Goal: Task Accomplishment & Management: Use online tool/utility

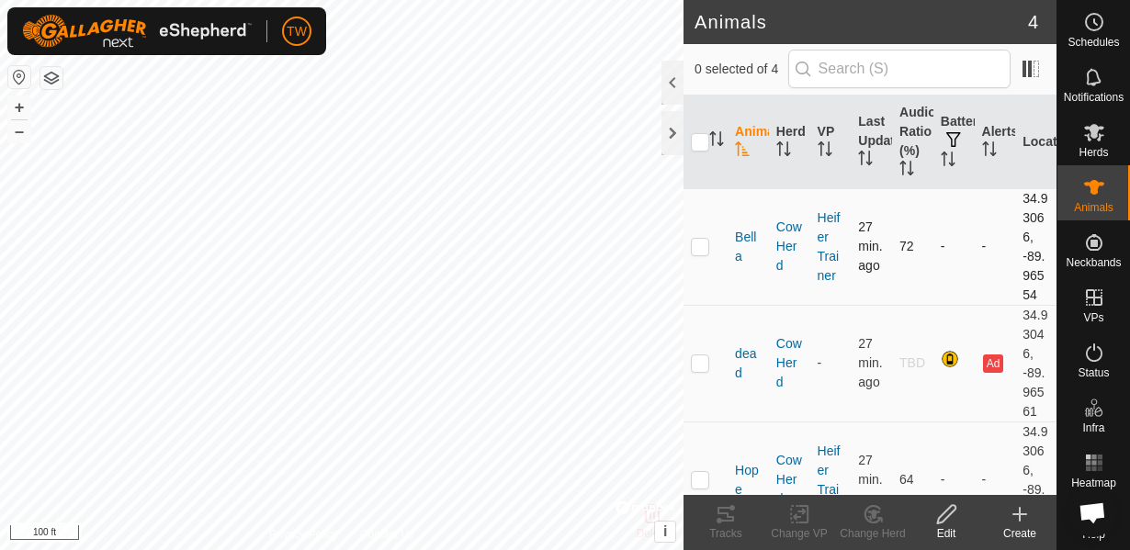
scroll to position [1080, 0]
click at [701, 367] on p-checkbox at bounding box center [700, 363] width 18 height 15
checkbox input "true"
click at [801, 518] on icon at bounding box center [799, 514] width 23 height 22
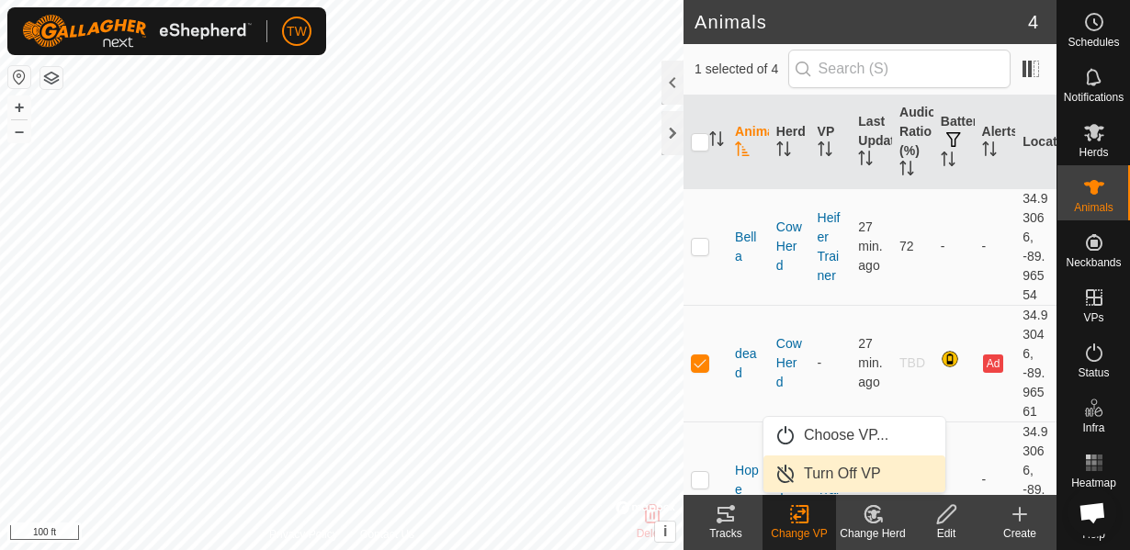
click at [820, 476] on link "Turn Off VP" at bounding box center [855, 474] width 182 height 37
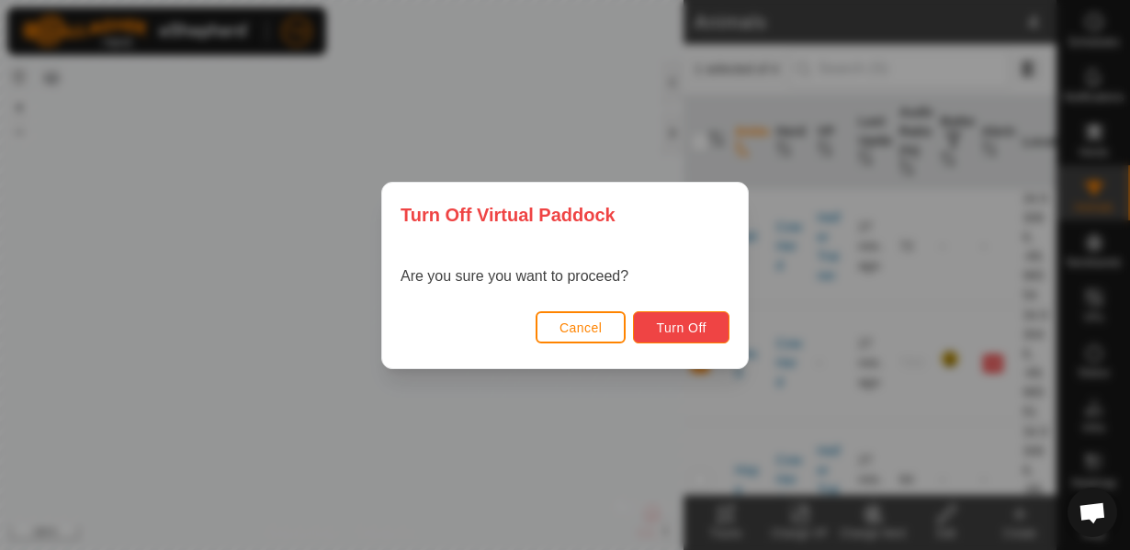
click at [687, 332] on span "Turn Off" at bounding box center [681, 328] width 51 height 15
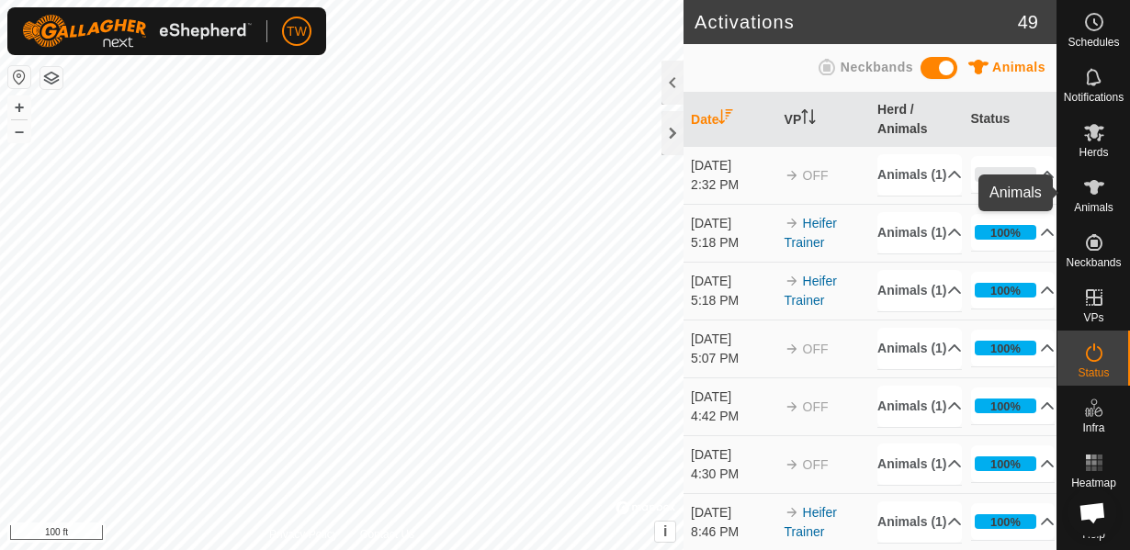
click at [1091, 189] on icon at bounding box center [1094, 187] width 20 height 15
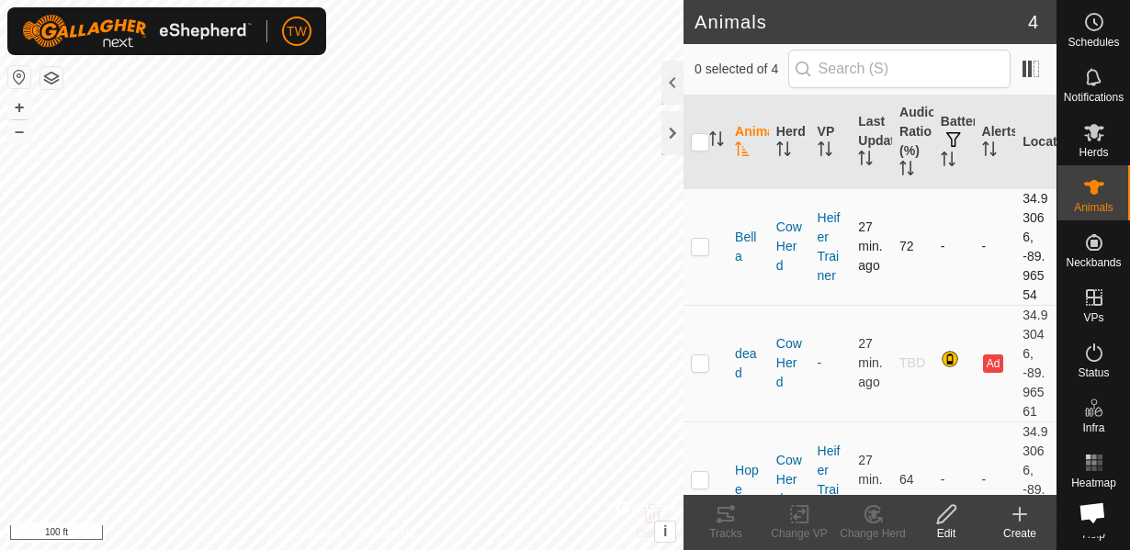
click at [698, 250] on p-checkbox at bounding box center [700, 246] width 18 height 15
checkbox input "true"
click at [792, 520] on icon at bounding box center [799, 514] width 23 height 22
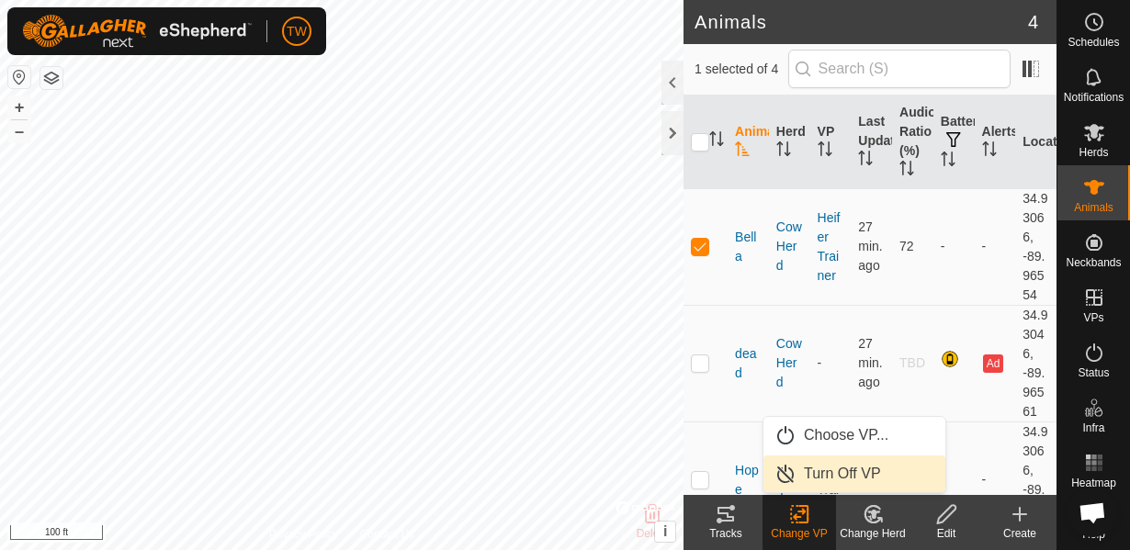
click at [809, 473] on link "Turn Off VP" at bounding box center [855, 474] width 182 height 37
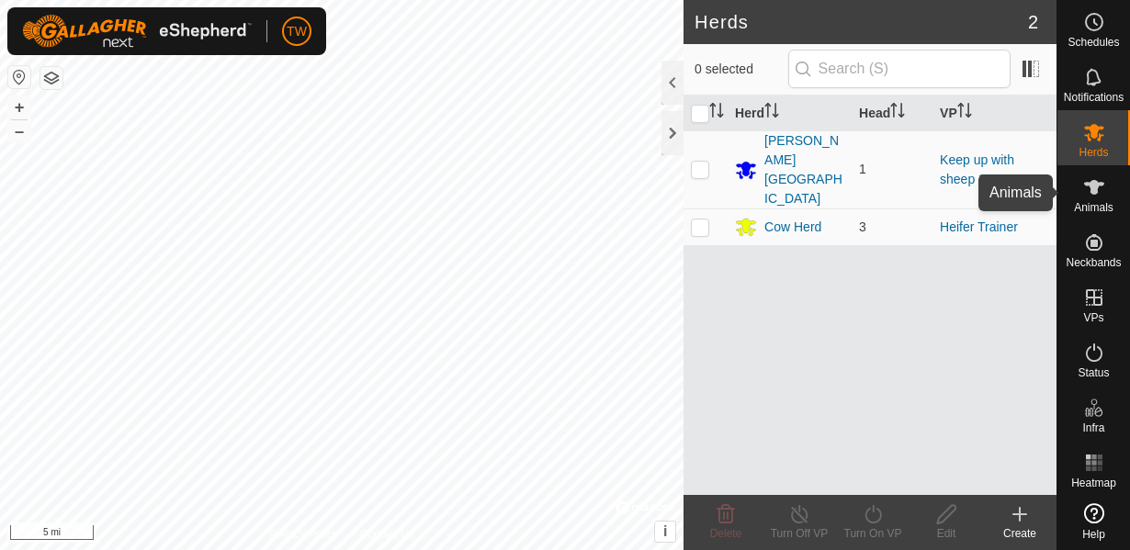
click at [1105, 193] on es-animals-svg-icon at bounding box center [1094, 187] width 33 height 29
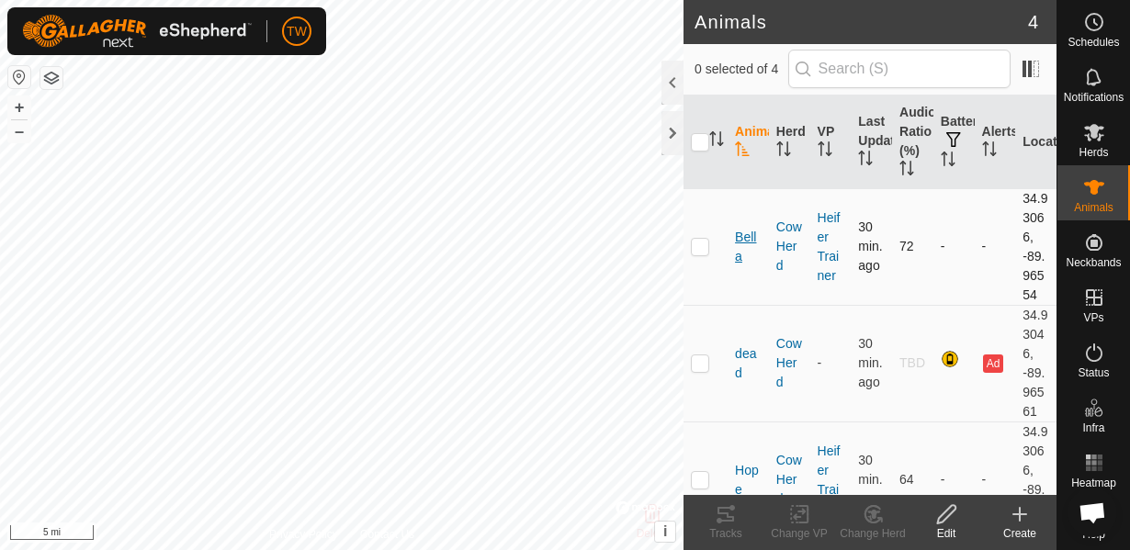
scroll to position [1080, 0]
click at [698, 254] on p-checkbox at bounding box center [700, 246] width 18 height 15
checkbox input "true"
click at [795, 522] on icon at bounding box center [799, 514] width 23 height 22
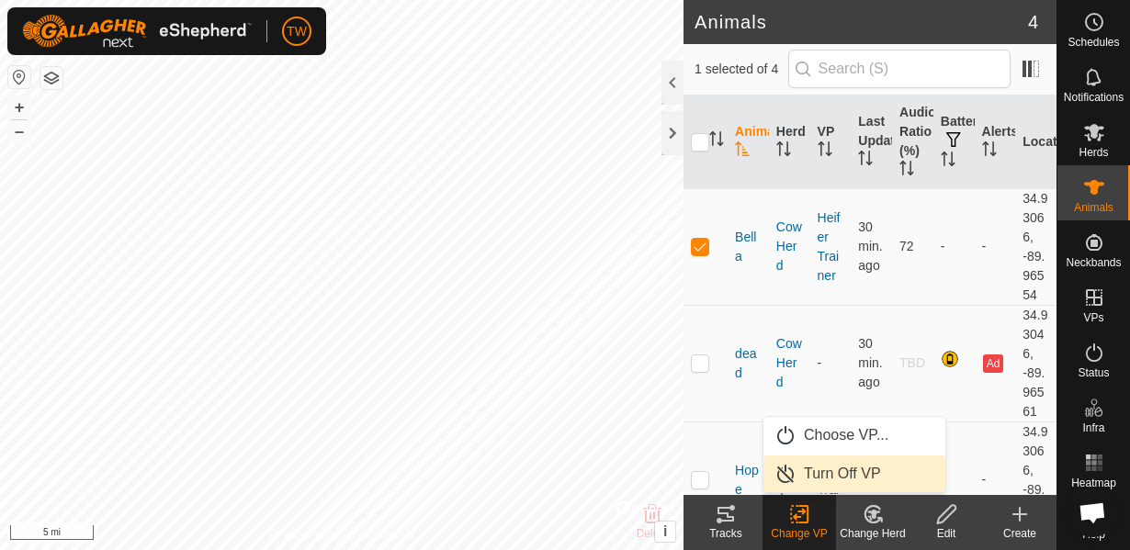
click at [829, 473] on link "Turn Off VP" at bounding box center [855, 474] width 182 height 37
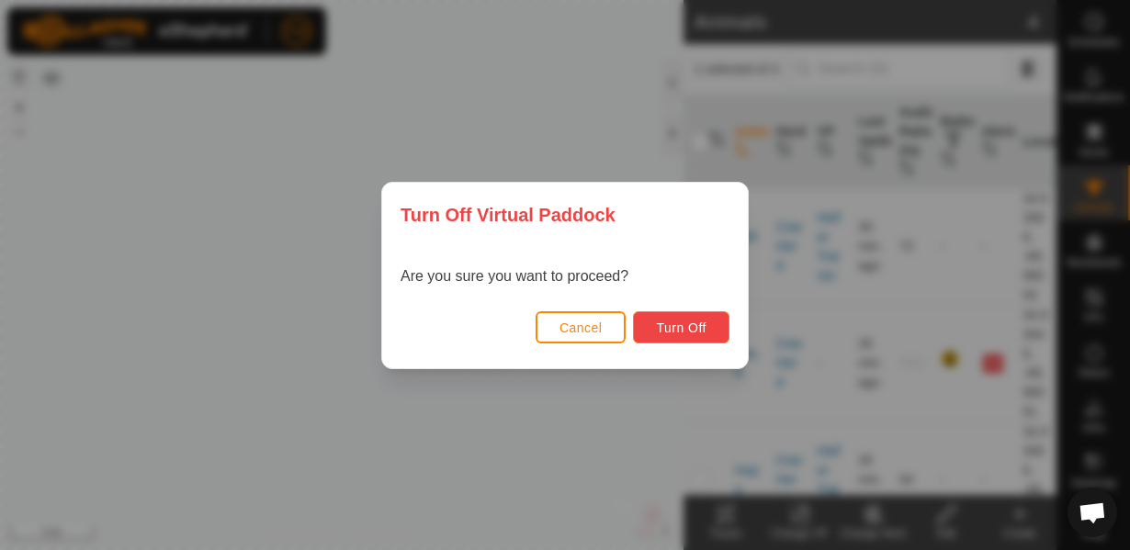
click at [682, 325] on span "Turn Off" at bounding box center [681, 328] width 51 height 15
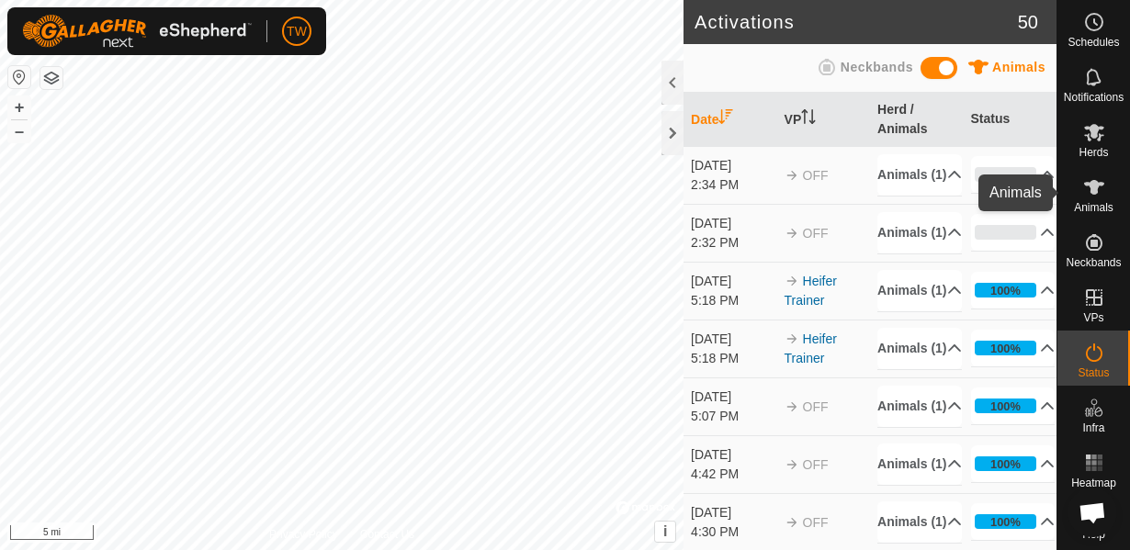
click at [1101, 198] on icon at bounding box center [1094, 187] width 22 height 22
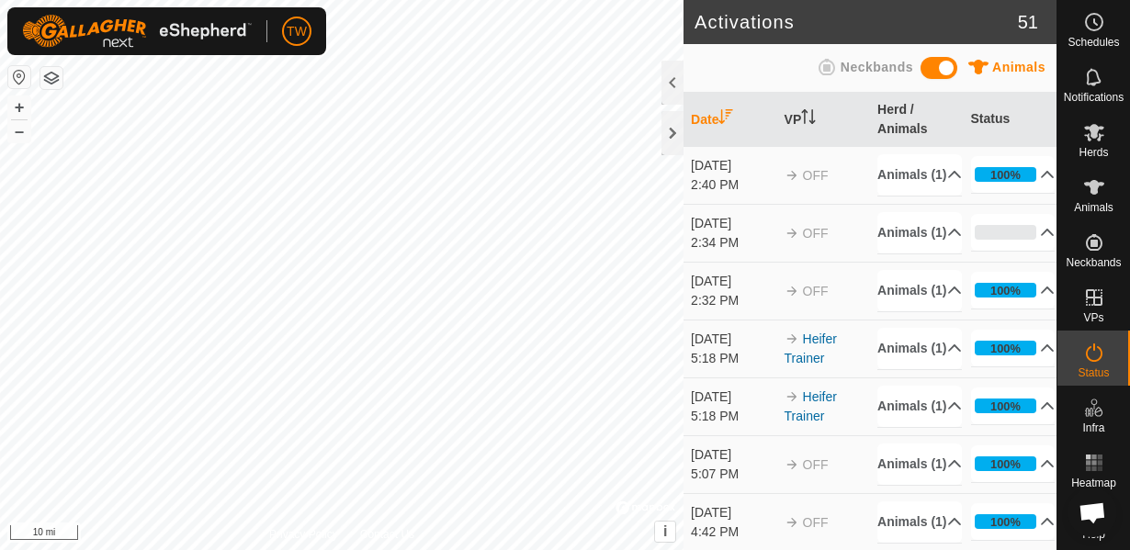
scroll to position [1080, 0]
click at [1104, 198] on icon at bounding box center [1094, 187] width 22 height 22
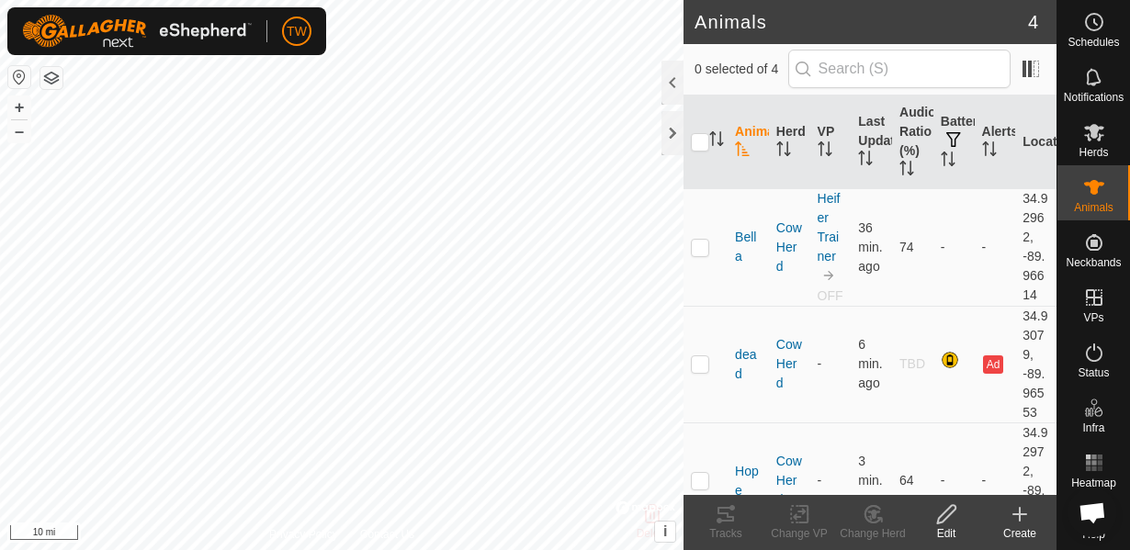
scroll to position [1079, 0]
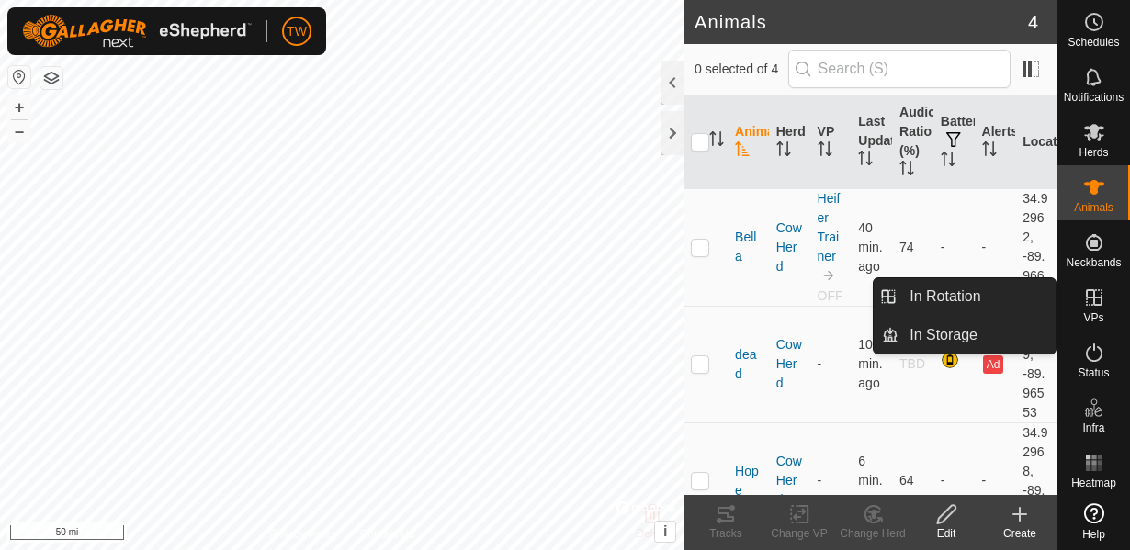
click at [1099, 312] on span "VPs" at bounding box center [1093, 317] width 20 height 11
click at [967, 314] on link "In Rotation" at bounding box center [977, 296] width 157 height 37
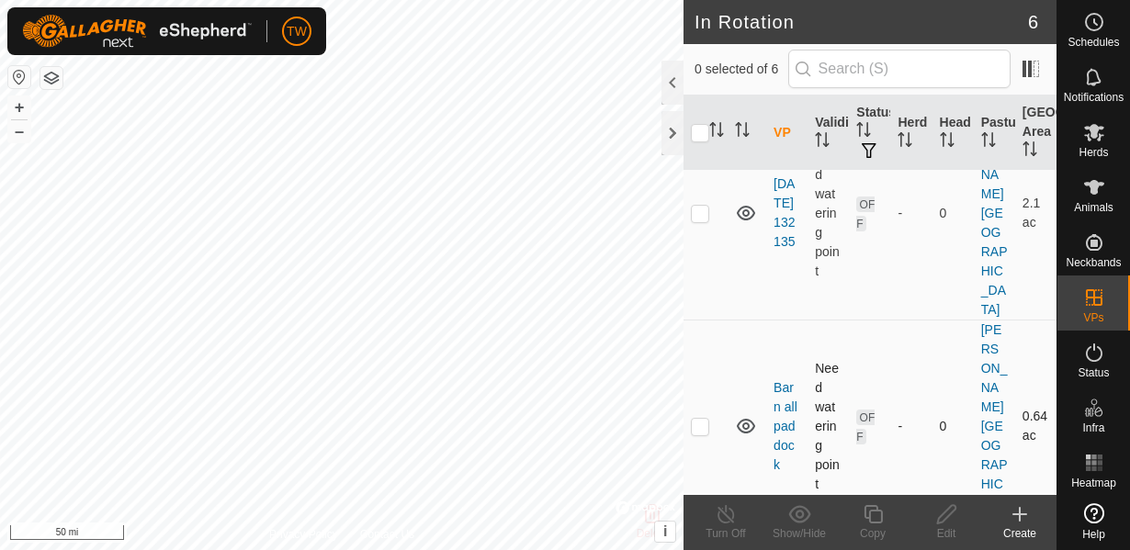
scroll to position [132, 0]
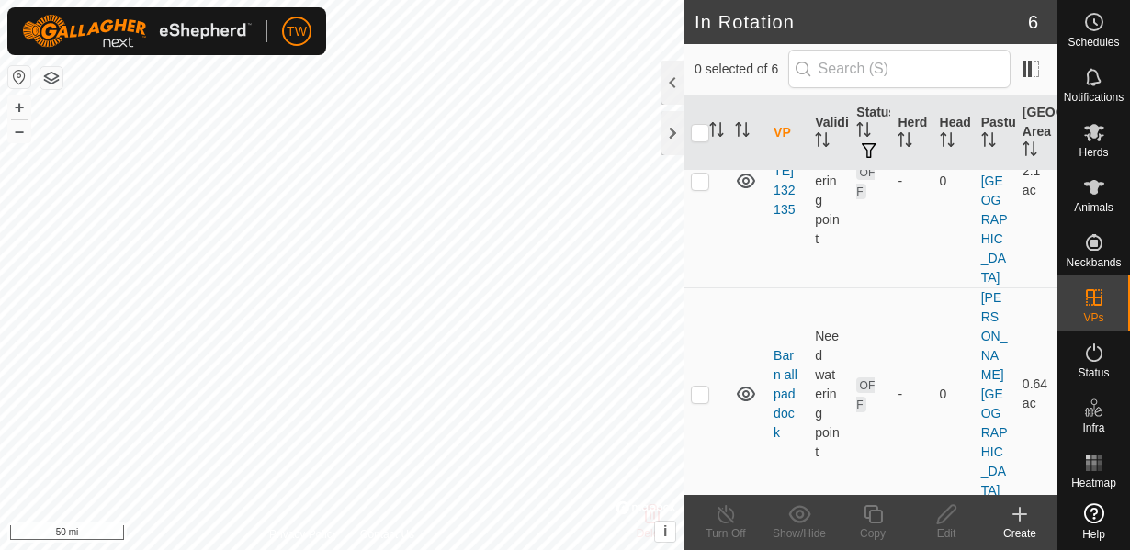
checkbox input "true"
